Goal: Task Accomplishment & Management: Use online tool/utility

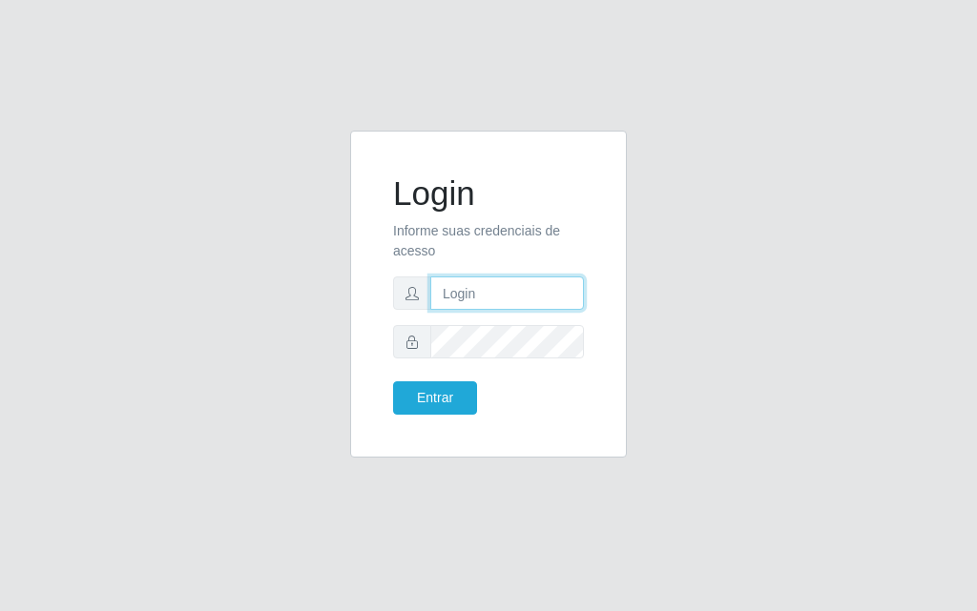
click at [518, 290] on input "text" at bounding box center [507, 293] width 154 height 33
type input "D"
click at [494, 303] on input "text" at bounding box center [507, 293] width 154 height 33
type input "[PERSON_NAME]@[PERSON_NAME]"
click at [391, 398] on div "Entrar" at bounding box center [434, 398] width 110 height 33
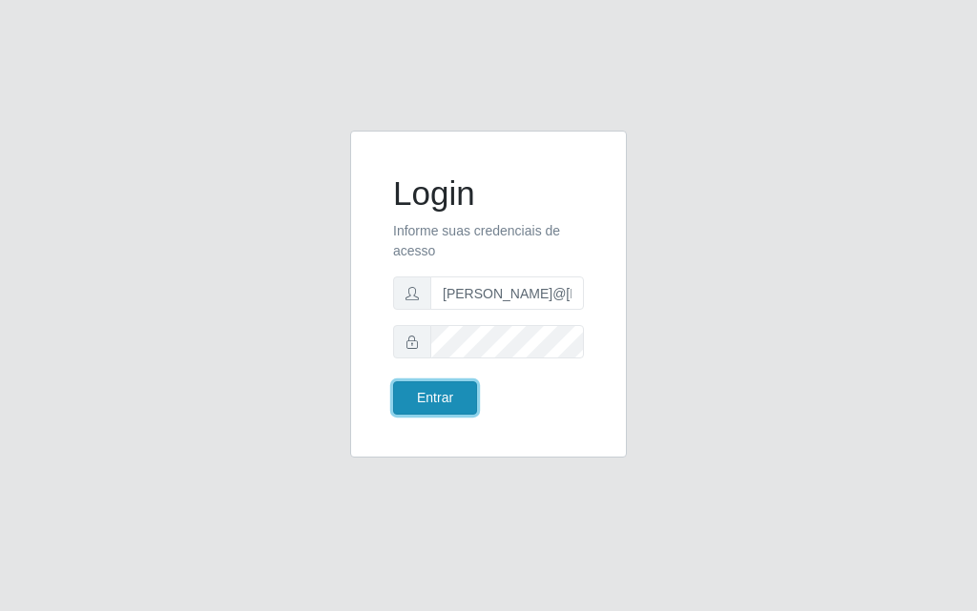
click at [425, 411] on button "Entrar" at bounding box center [435, 398] width 84 height 33
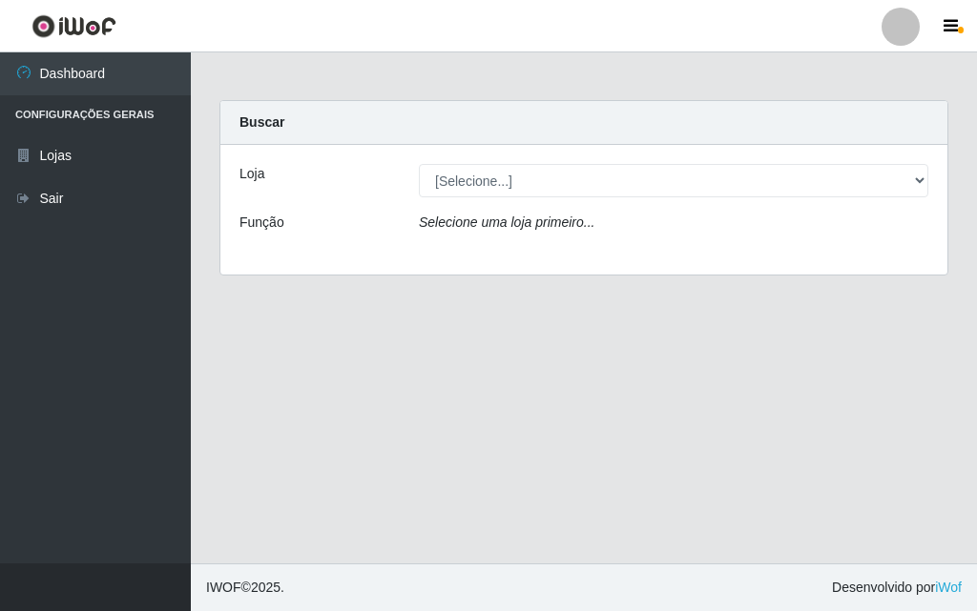
drag, startPoint x: 976, startPoint y: 153, endPoint x: 976, endPoint y: 308, distance: 155.5
click at [976, 308] on main "Carregando... Buscar Loja [Selecione...] Divino Fogão - Campina Grande Função S…" at bounding box center [584, 307] width 786 height 511
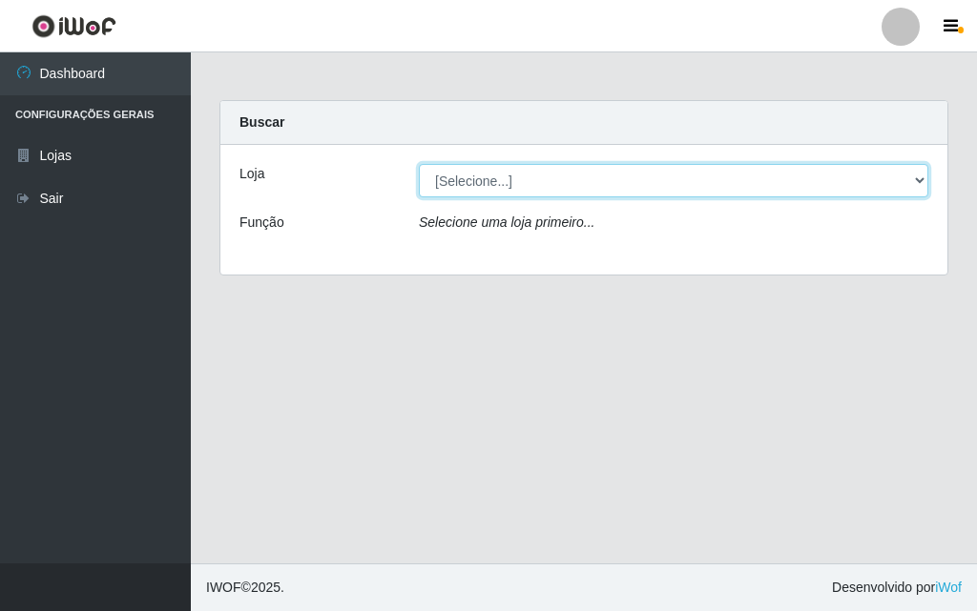
click at [898, 178] on select "[Selecione...] Divino Fogão - [GEOGRAPHIC_DATA]" at bounding box center [673, 180] width 509 height 33
select select "499"
click at [419, 164] on select "[Selecione...] Divino Fogão - [GEOGRAPHIC_DATA]" at bounding box center [673, 180] width 509 height 33
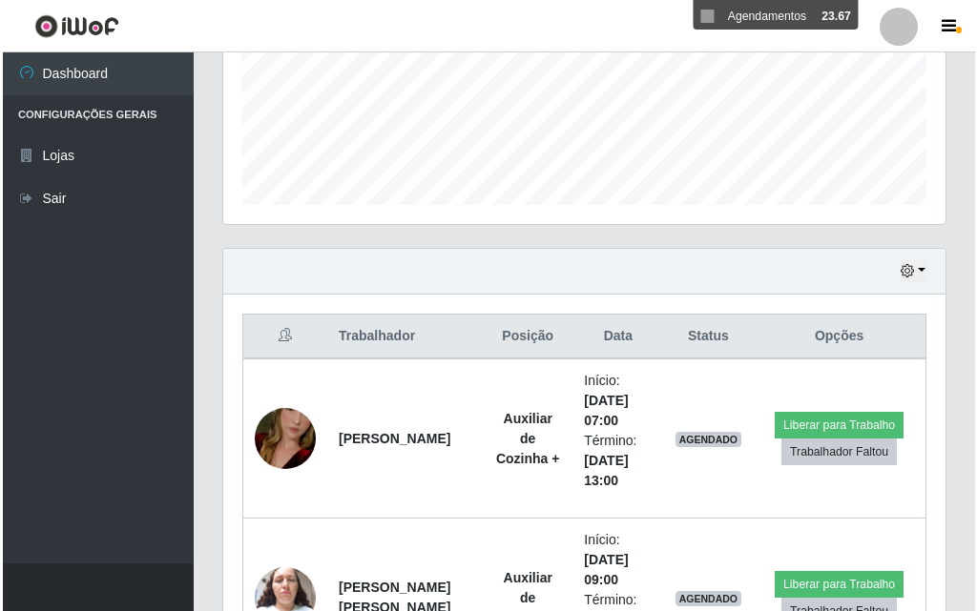
scroll to position [572, 0]
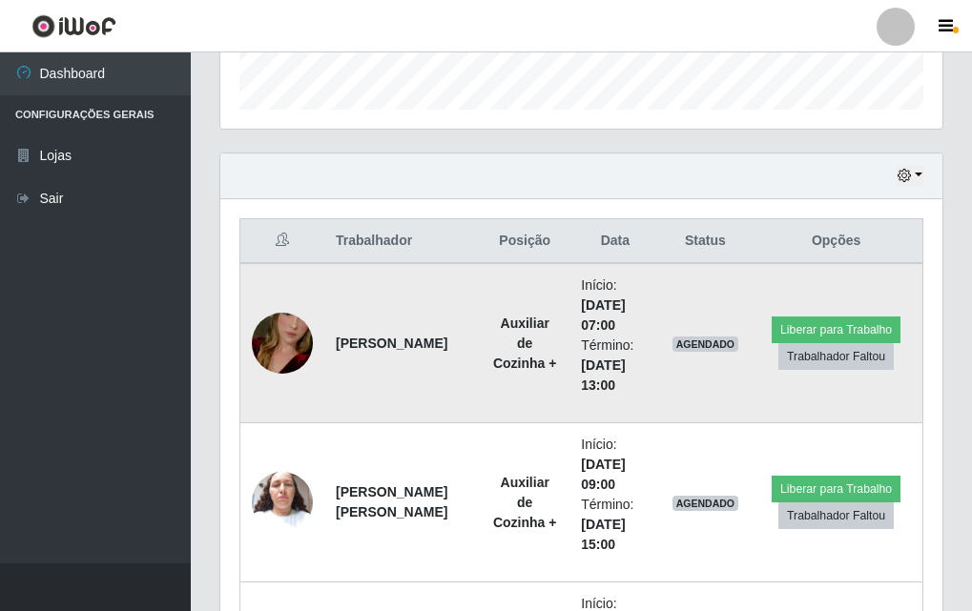
click at [279, 324] on img at bounding box center [282, 343] width 61 height 109
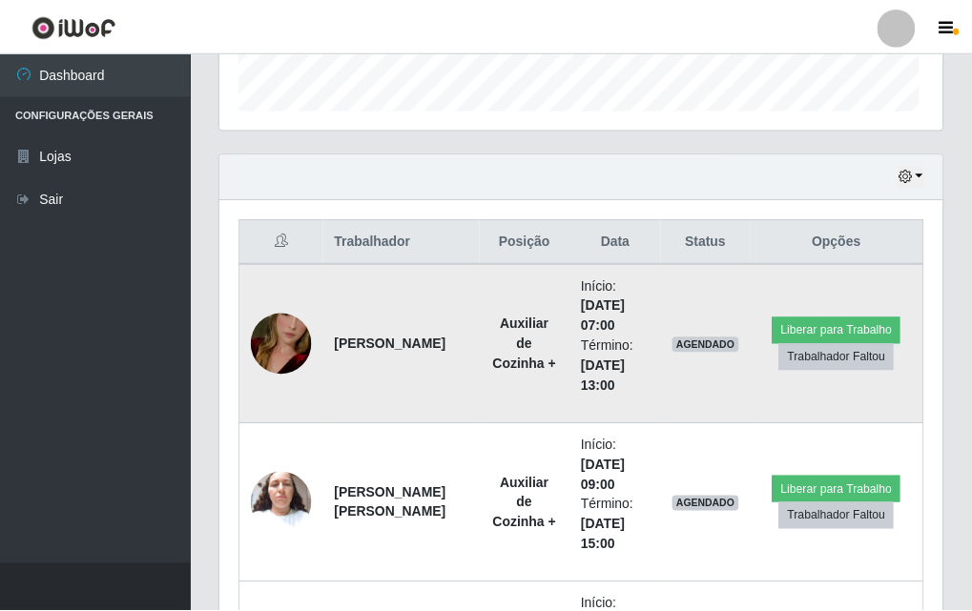
scroll to position [396, 713]
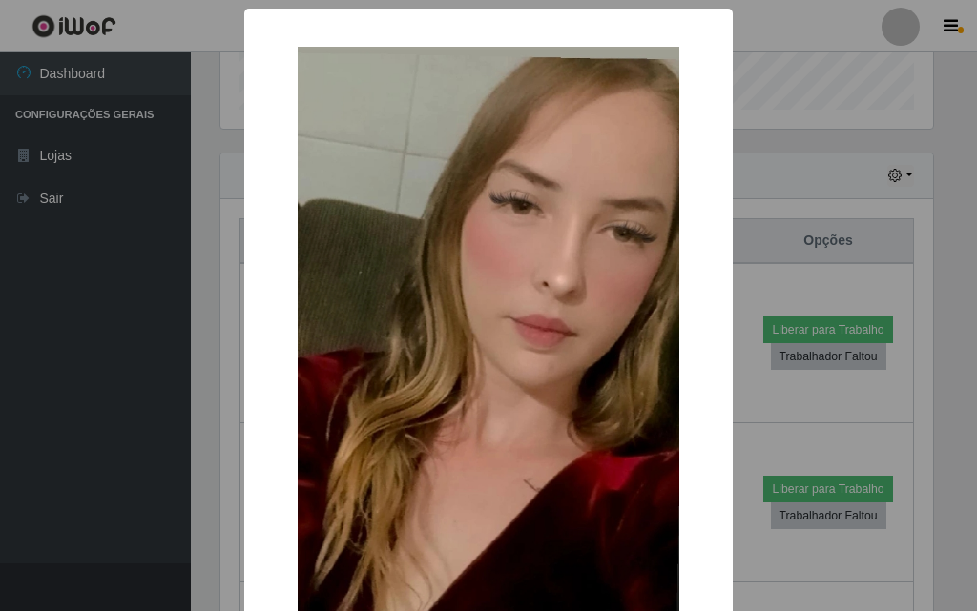
click at [173, 316] on div "× OK Cancel" at bounding box center [488, 305] width 977 height 611
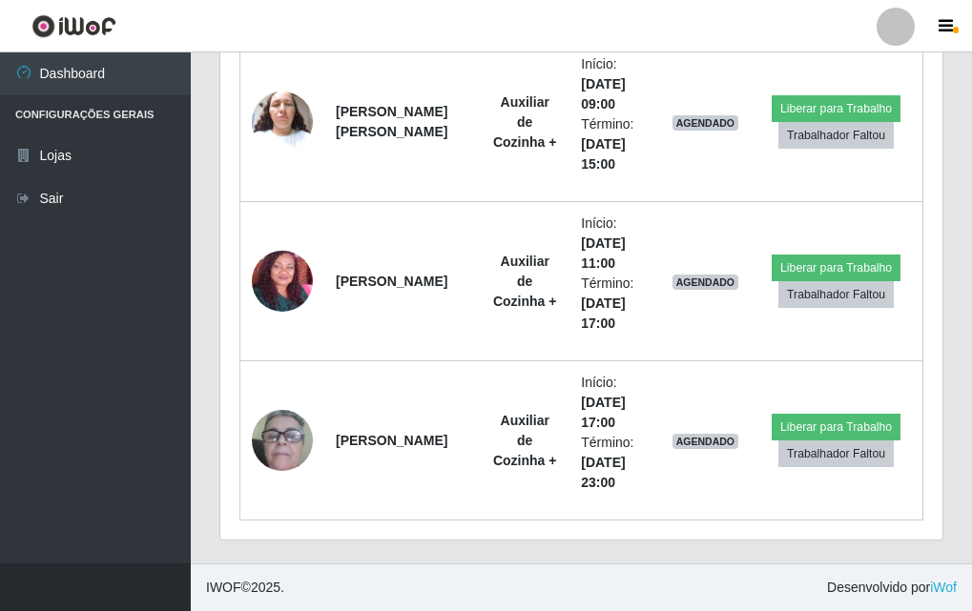
scroll to position [667, 0]
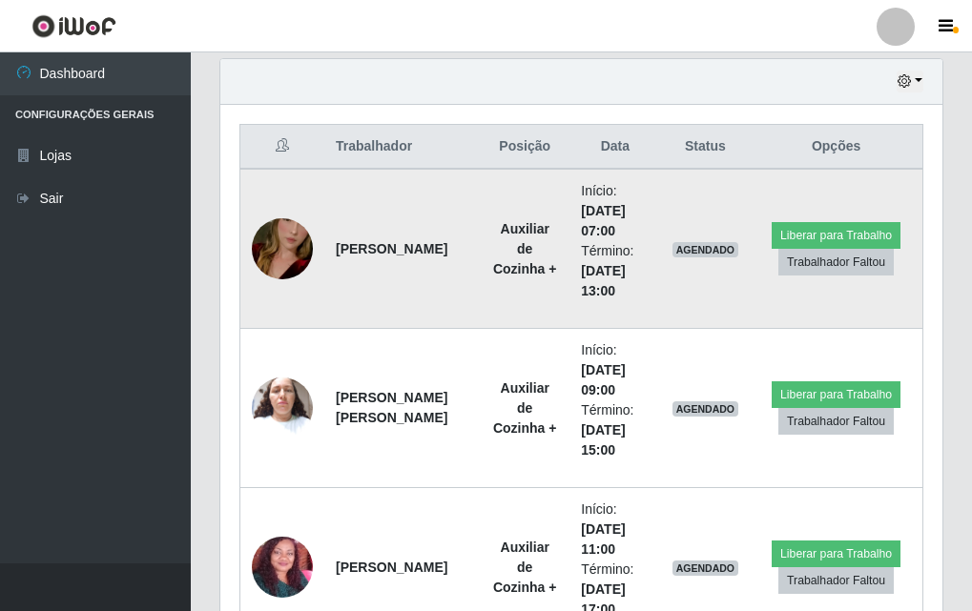
click at [311, 248] on img at bounding box center [282, 249] width 61 height 109
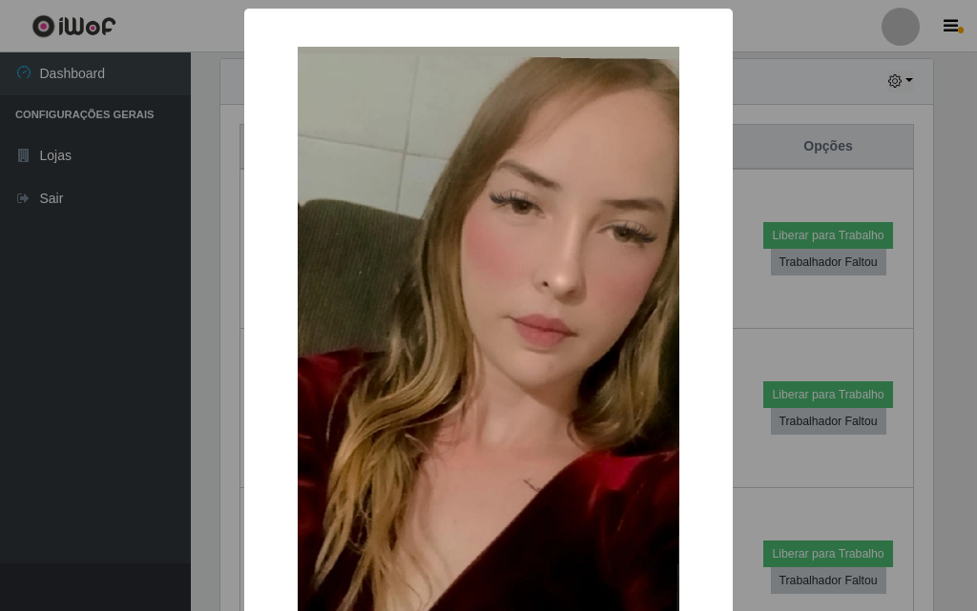
click at [142, 443] on div "× OK Cancel" at bounding box center [488, 305] width 977 height 611
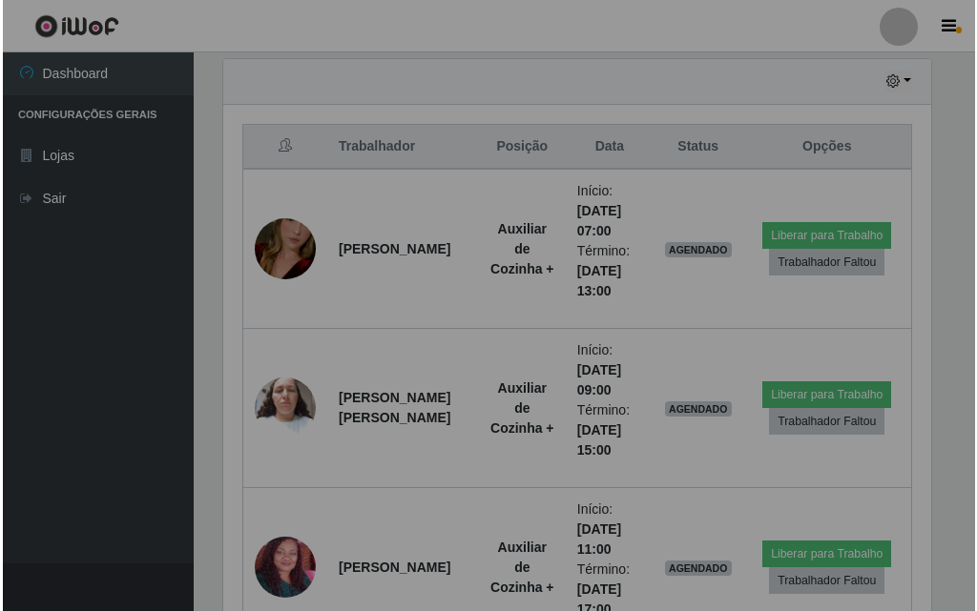
scroll to position [396, 722]
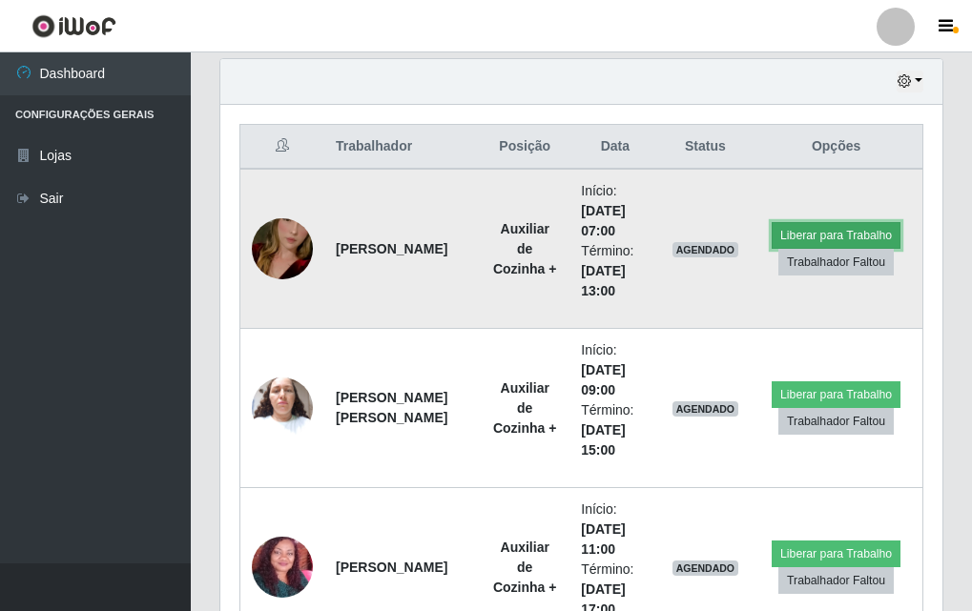
click at [795, 227] on button "Liberar para Trabalho" at bounding box center [836, 235] width 129 height 27
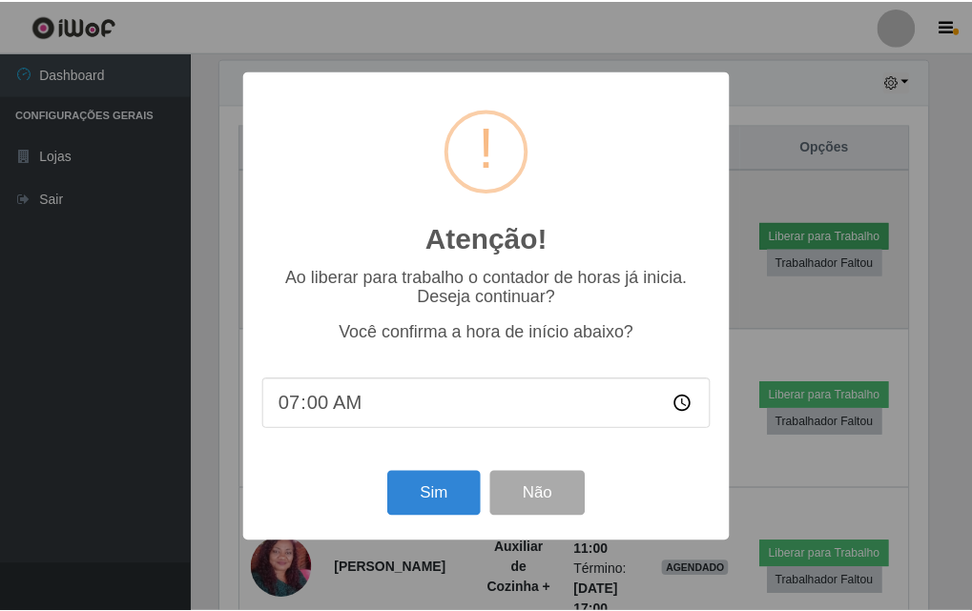
scroll to position [396, 713]
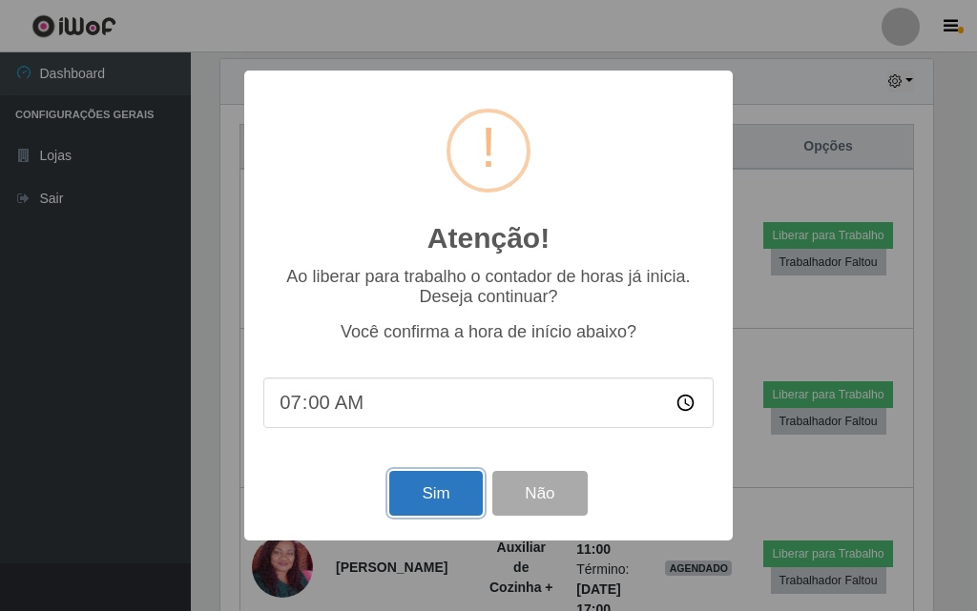
click at [413, 507] on button "Sim" at bounding box center [435, 493] width 93 height 45
click at [413, 507] on div "Atenção! × Ao liberar para trabalho o contador de horas já inicia. Deseja conti…" at bounding box center [488, 305] width 977 height 611
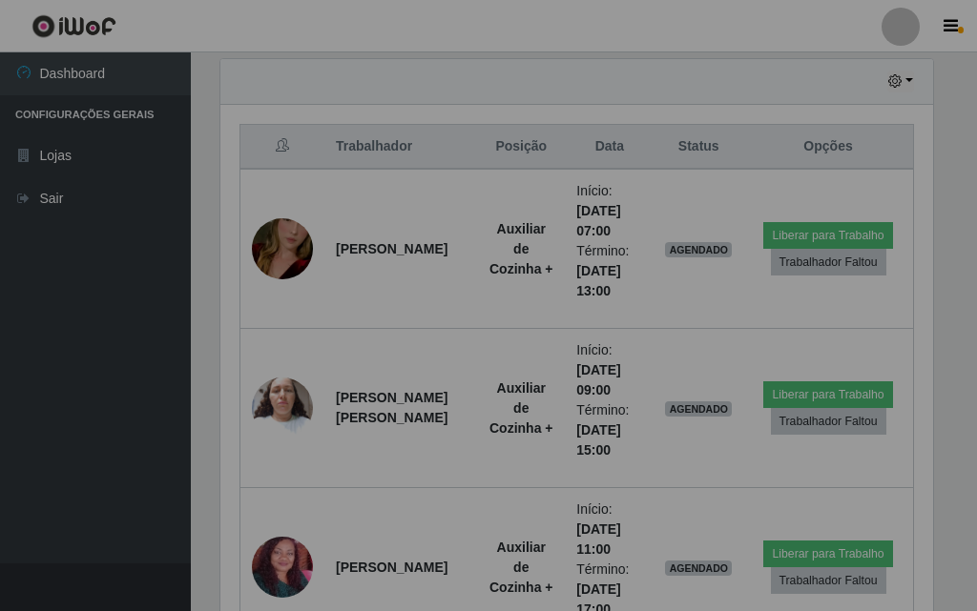
click at [413, 507] on div "Atenção! × Ao liberar para trabalho o contador de horas já inicia. Deseja conti…" at bounding box center [488, 305] width 977 height 611
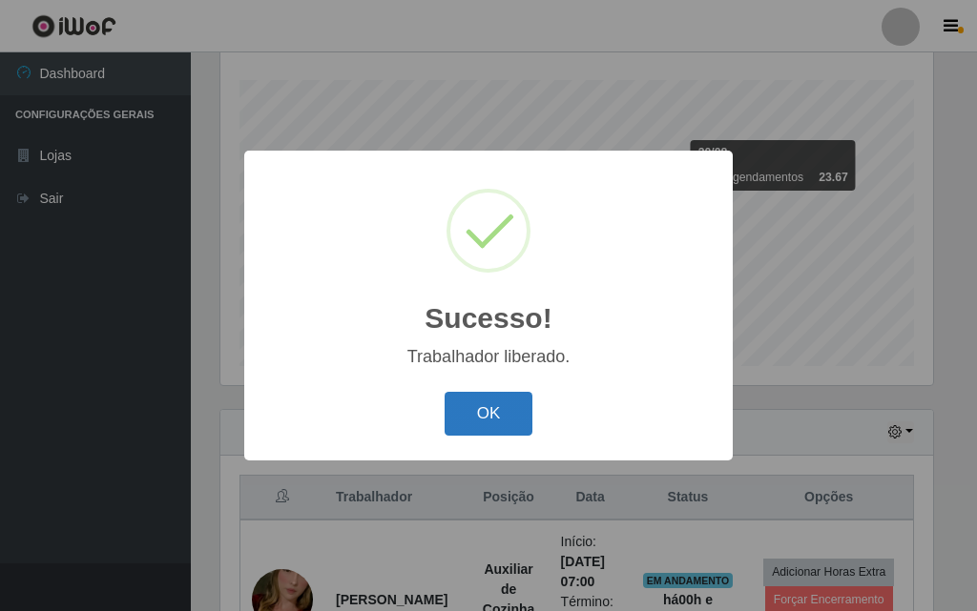
click at [501, 424] on button "OK" at bounding box center [489, 414] width 89 height 45
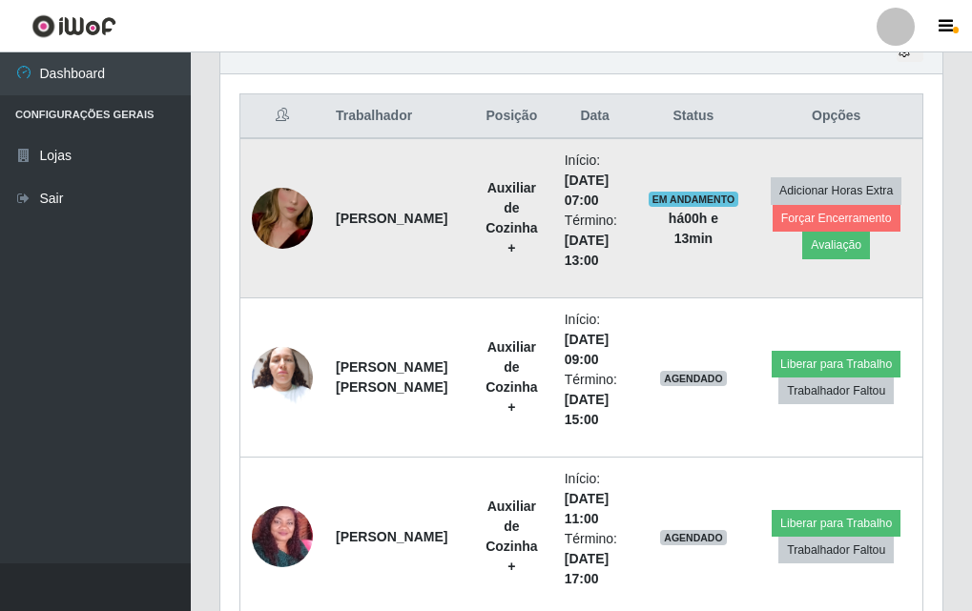
scroll to position [602, 0]
